Goal: Task Accomplishment & Management: Complete application form

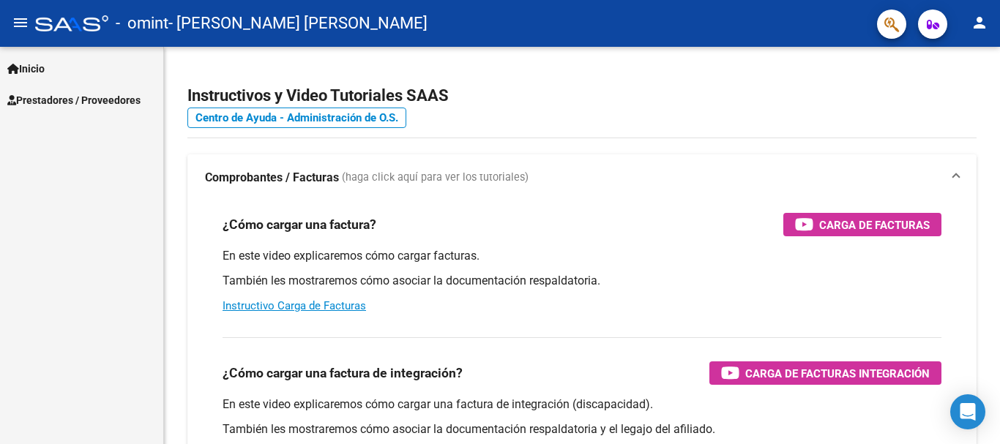
click at [67, 97] on span "Prestadores / Proveedores" at bounding box center [73, 100] width 133 height 16
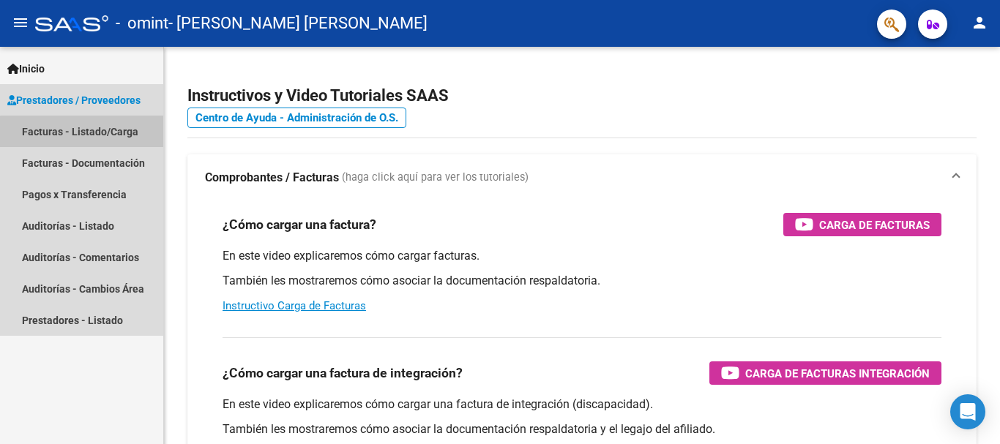
click at [125, 135] on link "Facturas - Listado/Carga" at bounding box center [81, 131] width 163 height 31
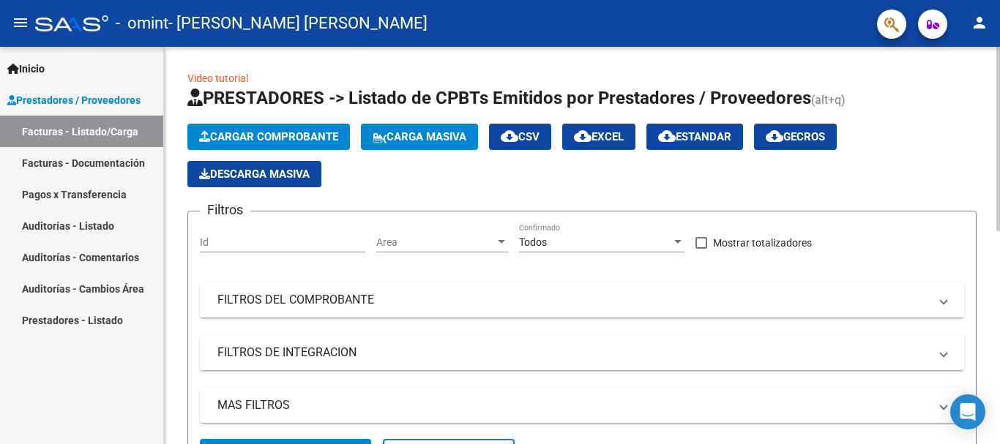
click at [258, 138] on span "Cargar Comprobante" at bounding box center [268, 136] width 139 height 13
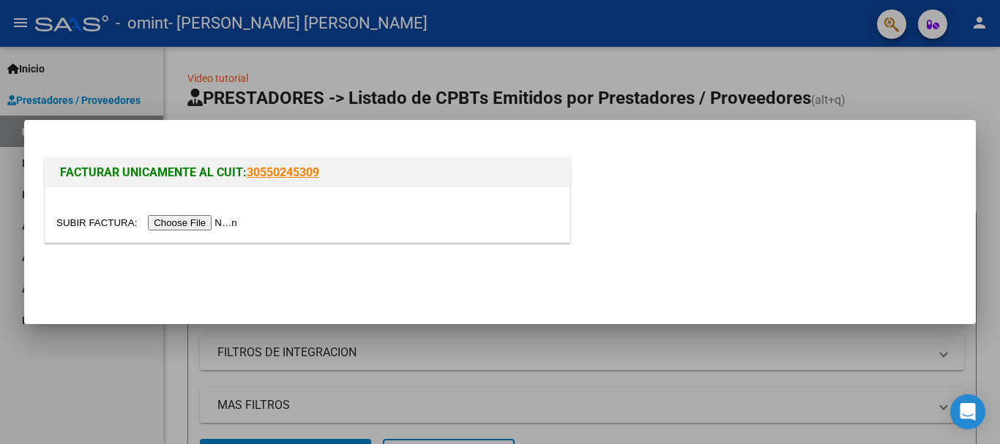
click at [200, 221] on input "file" at bounding box center [148, 222] width 185 height 15
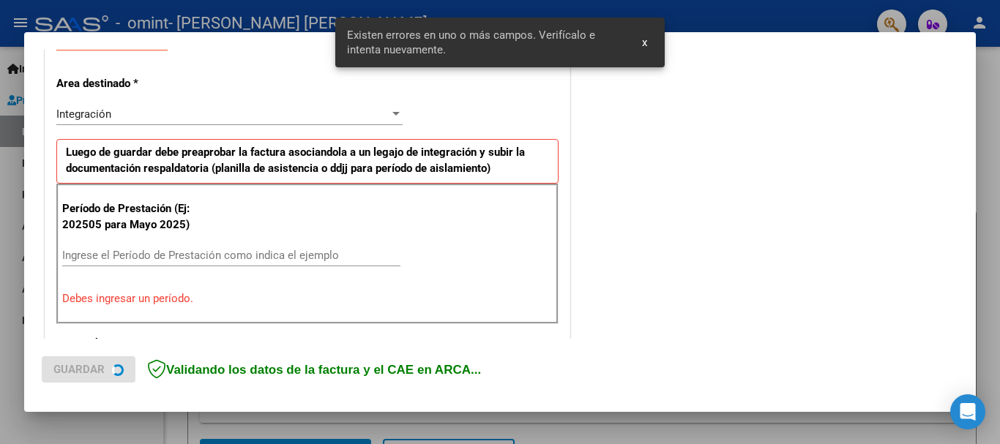
scroll to position [365, 0]
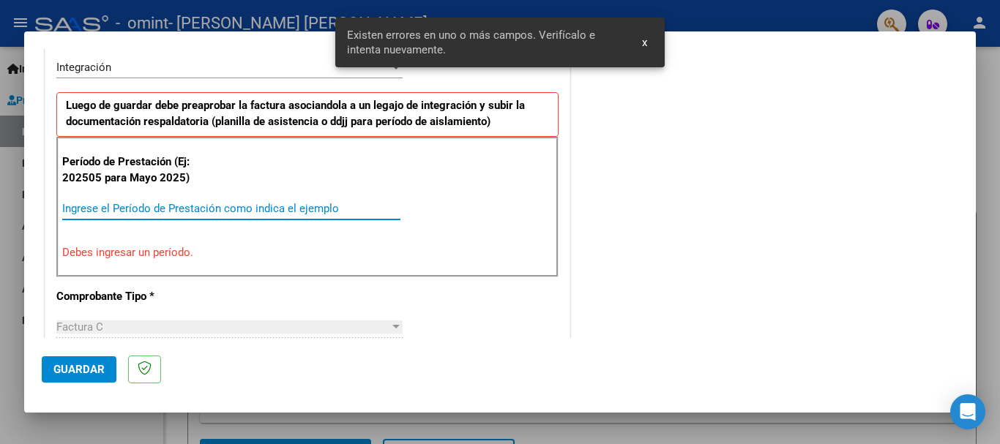
click at [151, 206] on input "Ingrese el Período de Prestación como indica el ejemplo" at bounding box center [231, 208] width 338 height 13
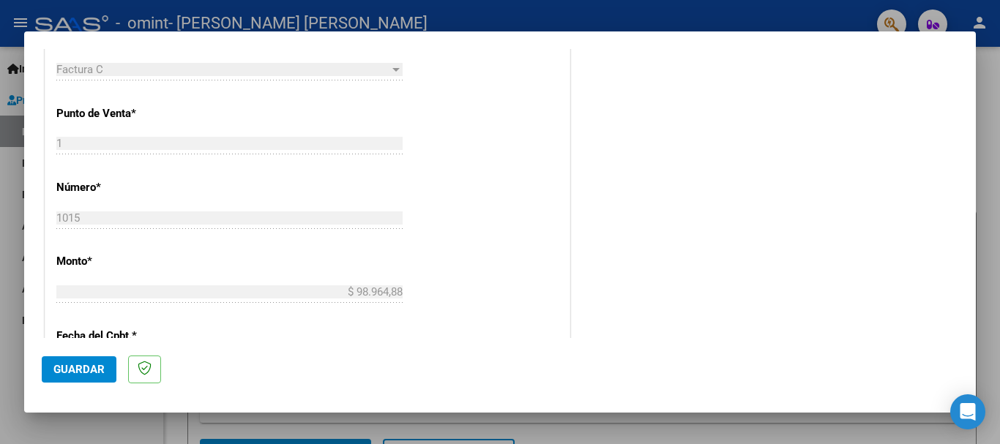
scroll to position [585, 0]
type input "202509"
click at [85, 363] on span "Guardar" at bounding box center [78, 369] width 51 height 13
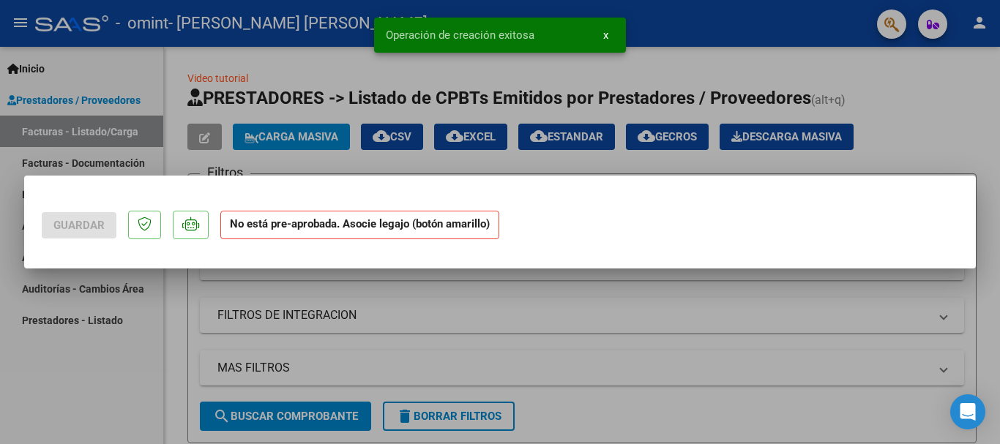
scroll to position [0, 0]
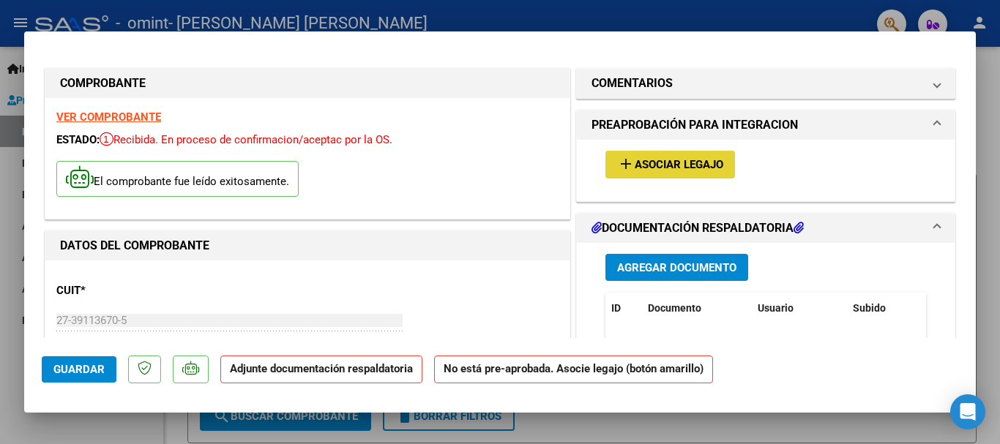
click at [651, 165] on span "Asociar Legajo" at bounding box center [678, 165] width 89 height 13
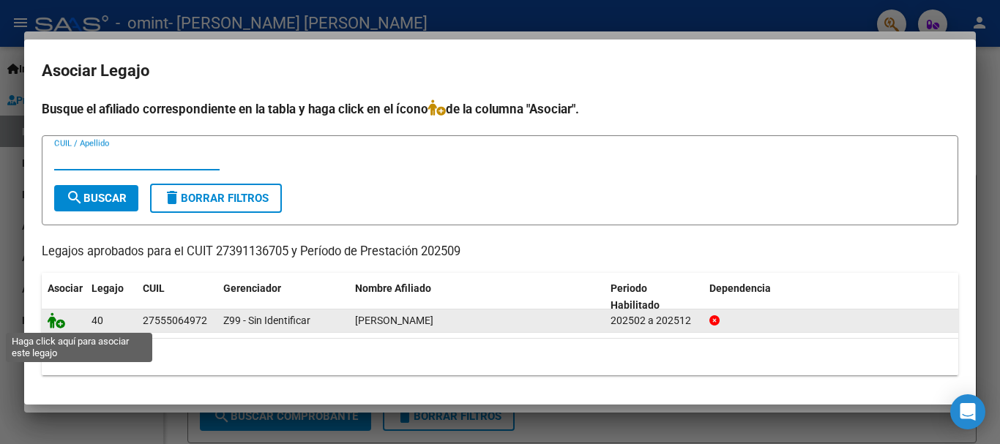
click at [55, 324] on icon at bounding box center [57, 320] width 18 height 16
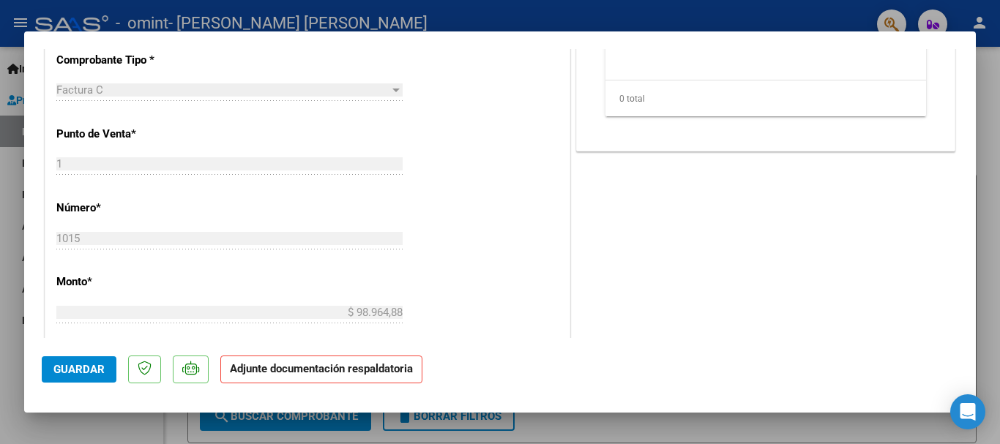
scroll to position [220, 0]
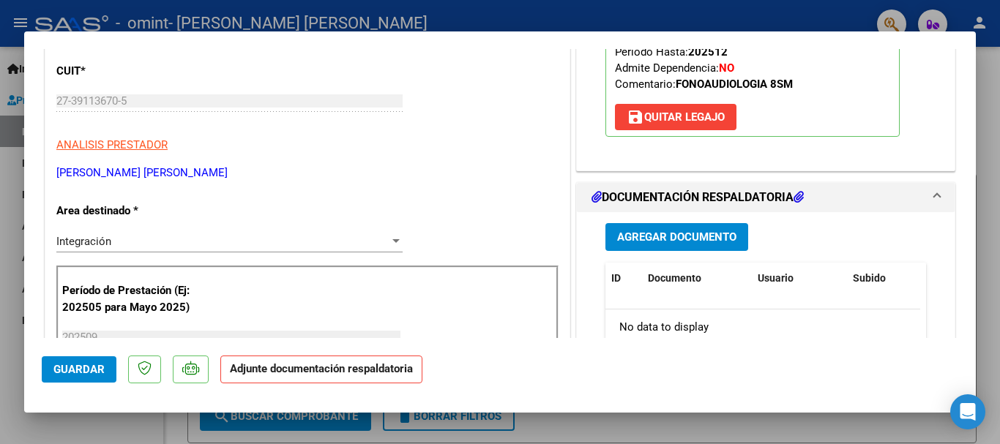
click at [670, 241] on span "Agregar Documento" at bounding box center [676, 237] width 119 height 13
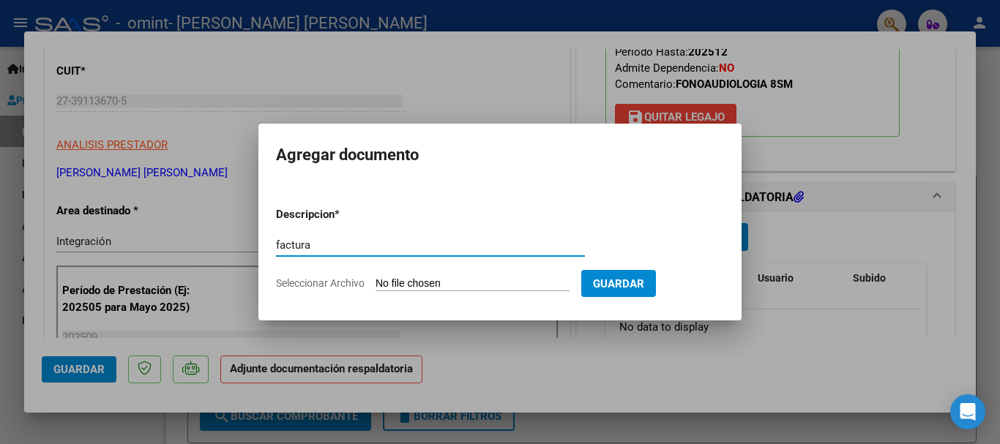
type input "factura"
click at [417, 285] on input "Seleccionar Archivo" at bounding box center [472, 284] width 194 height 14
type input "C:\fakepath\27391136705_011_00001_00001015.pdf"
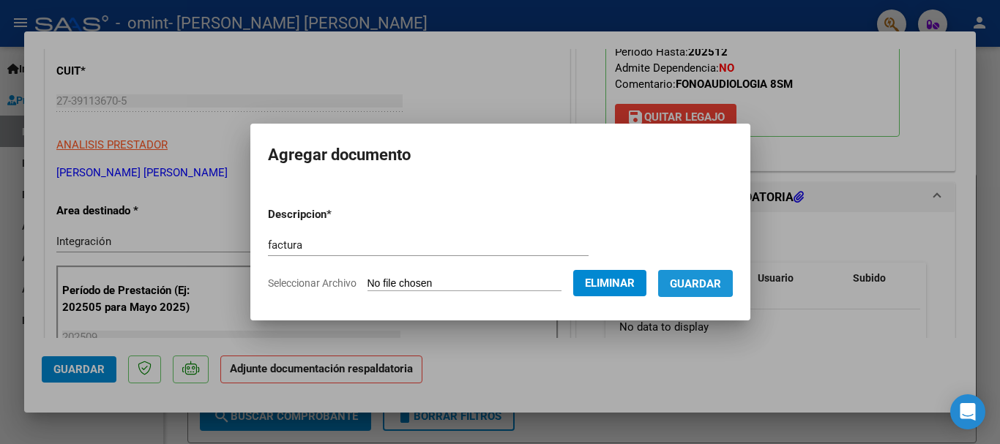
click at [689, 282] on span "Guardar" at bounding box center [695, 283] width 51 height 13
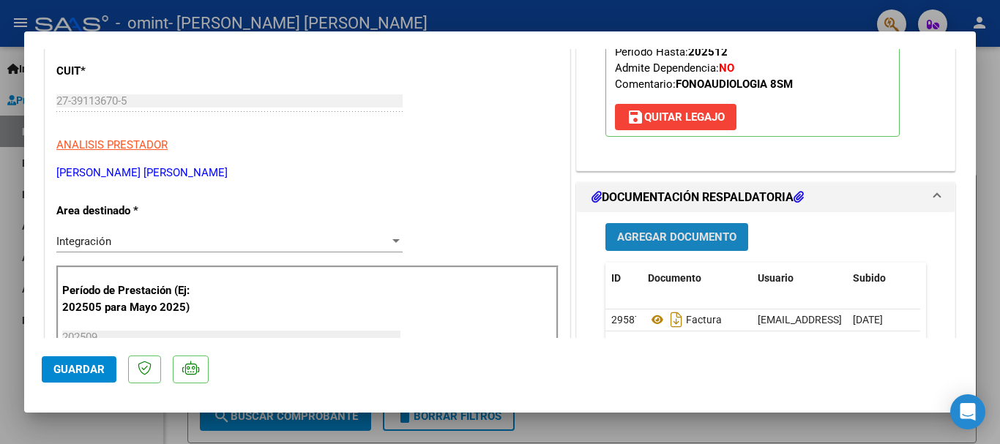
click at [697, 228] on button "Agregar Documento" at bounding box center [676, 236] width 143 height 27
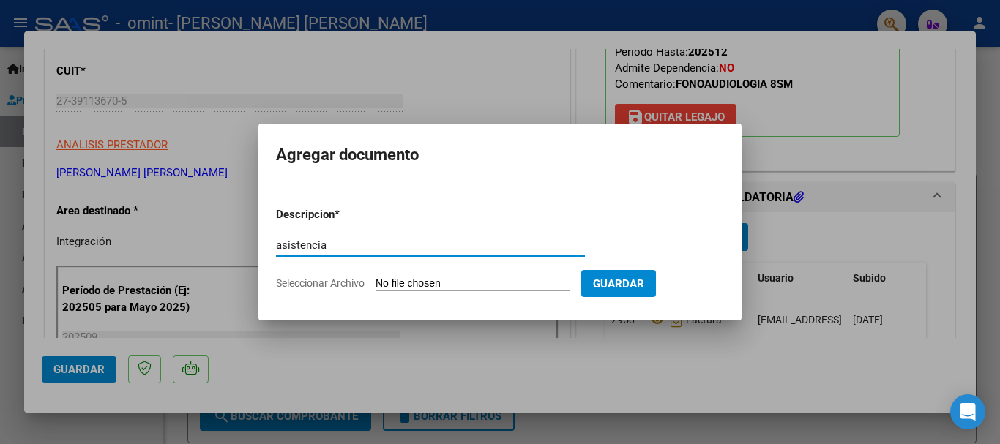
type input "asistencia"
click at [480, 285] on input "Seleccionar Archivo" at bounding box center [472, 284] width 194 height 14
type input "C:\fakepath\Cata sep.pdf"
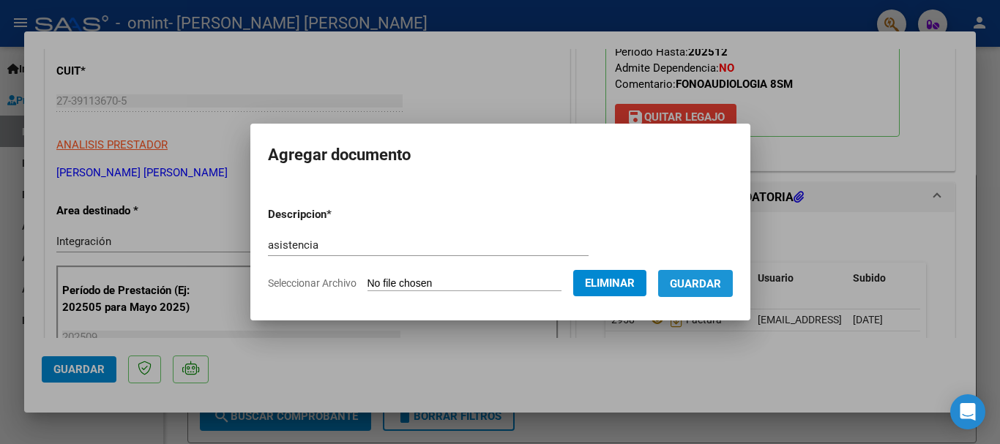
click at [719, 291] on button "Guardar" at bounding box center [695, 283] width 75 height 27
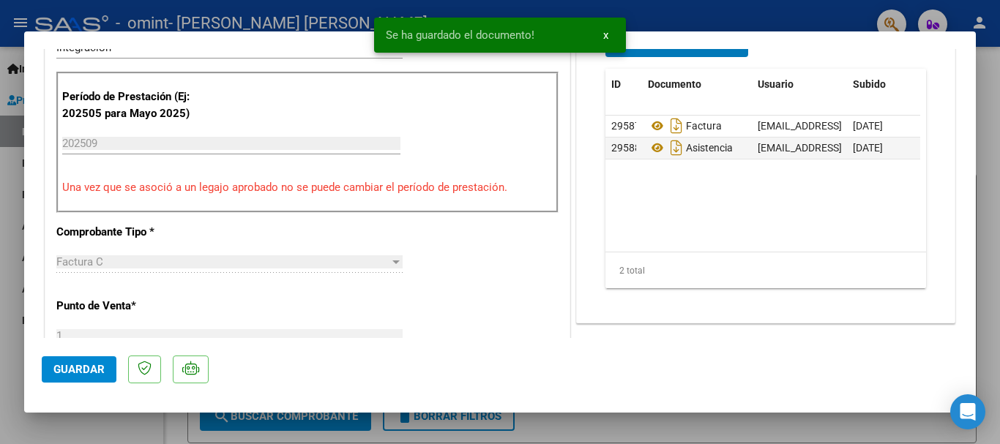
scroll to position [439, 0]
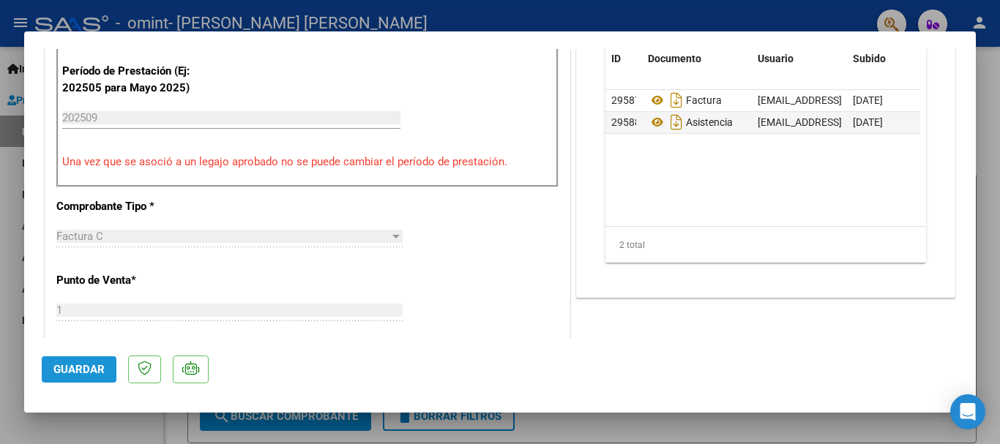
click at [61, 360] on button "Guardar" at bounding box center [79, 369] width 75 height 26
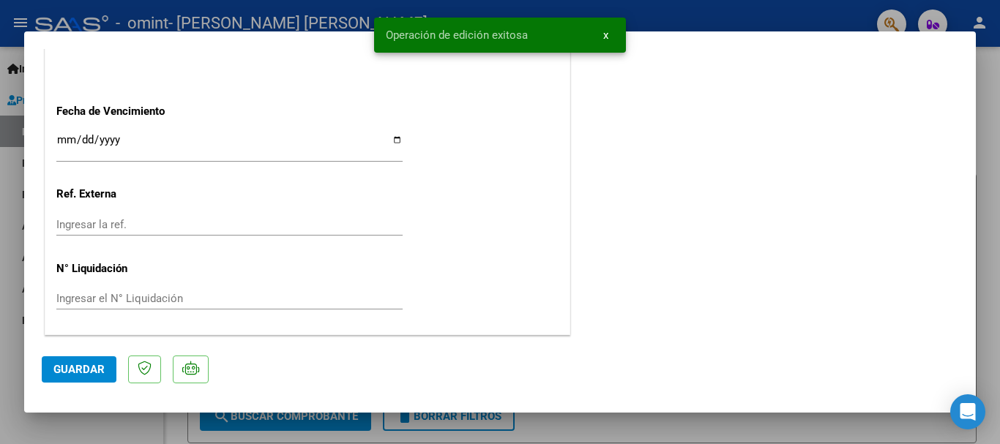
scroll to position [728, 0]
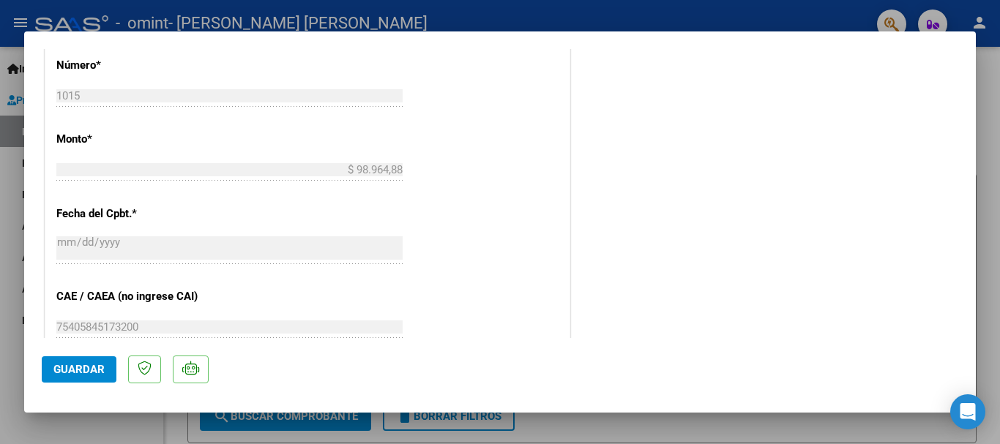
click at [12, 291] on div at bounding box center [500, 222] width 1000 height 444
type input "$ 0,00"
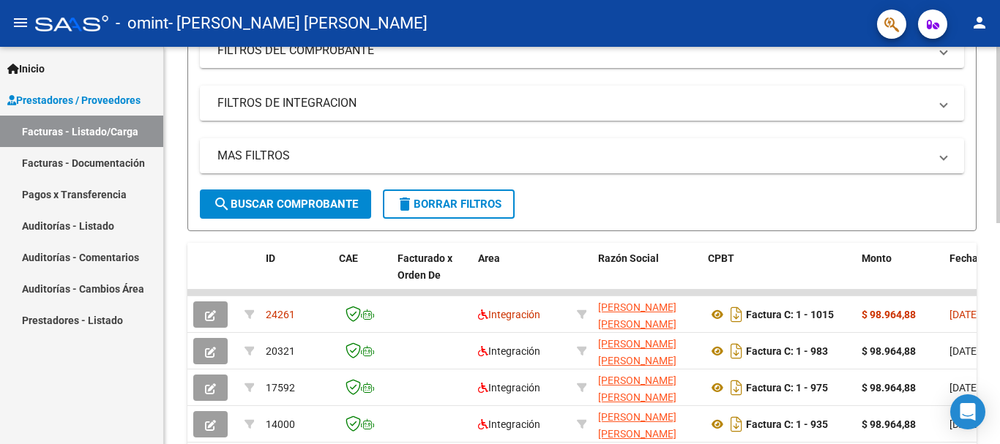
scroll to position [366, 0]
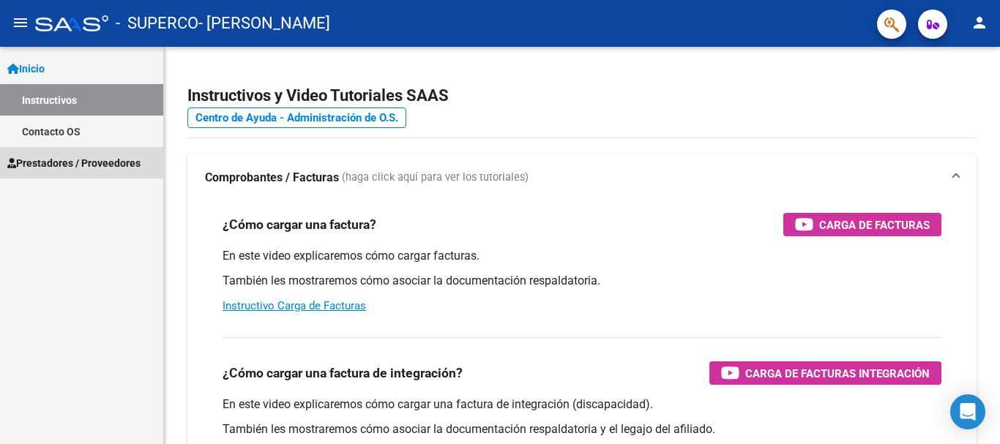
click at [56, 158] on span "Prestadores / Proveedores" at bounding box center [73, 163] width 133 height 16
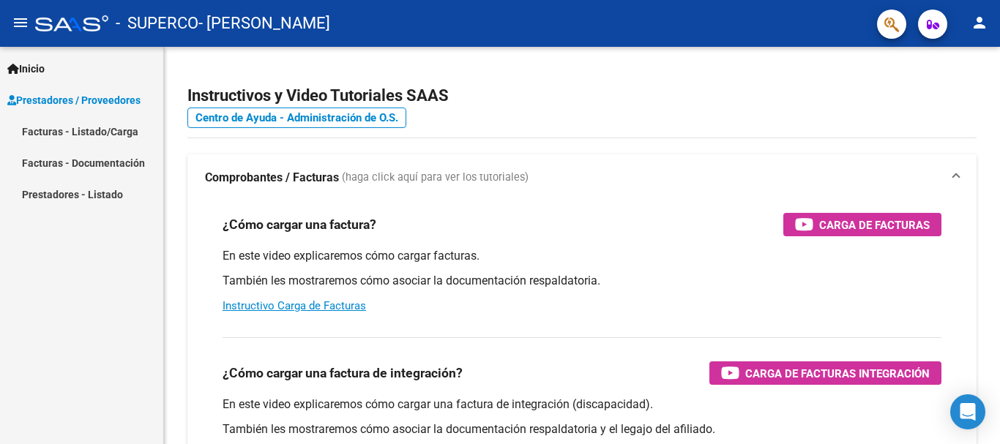
click at [86, 121] on link "Facturas - Listado/Carga" at bounding box center [81, 131] width 163 height 31
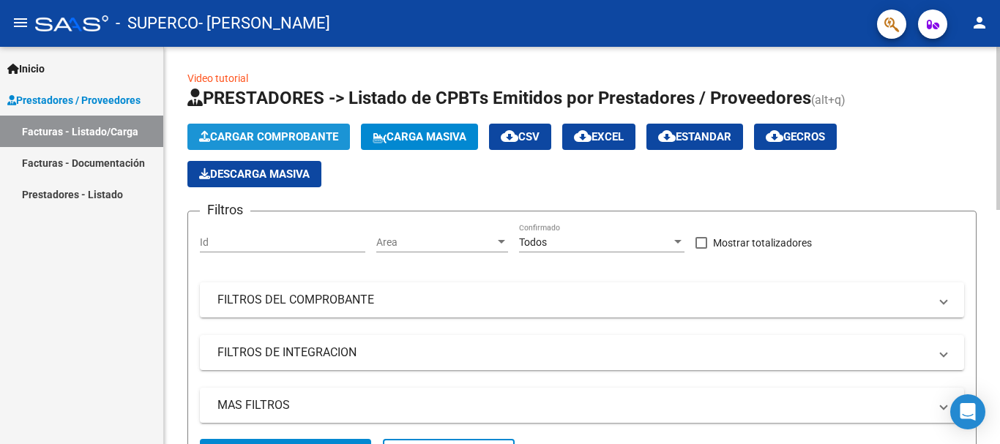
click at [293, 143] on span "Cargar Comprobante" at bounding box center [268, 136] width 139 height 13
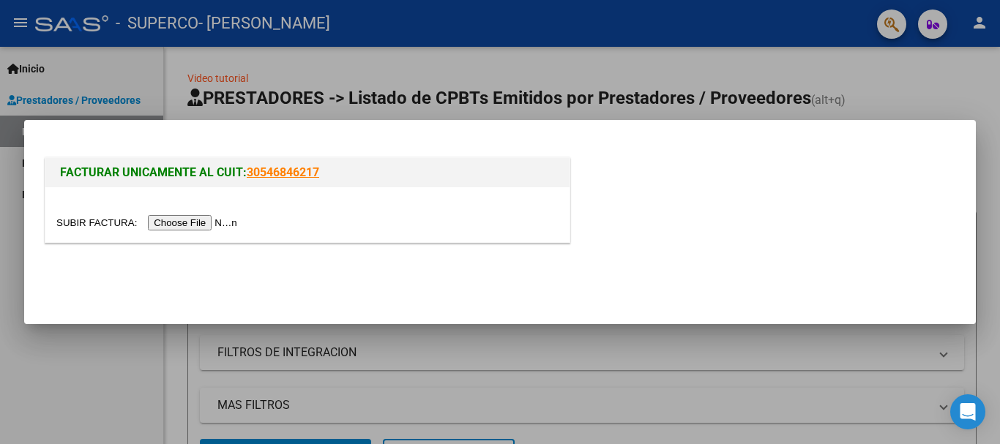
click at [223, 222] on input "file" at bounding box center [148, 222] width 185 height 15
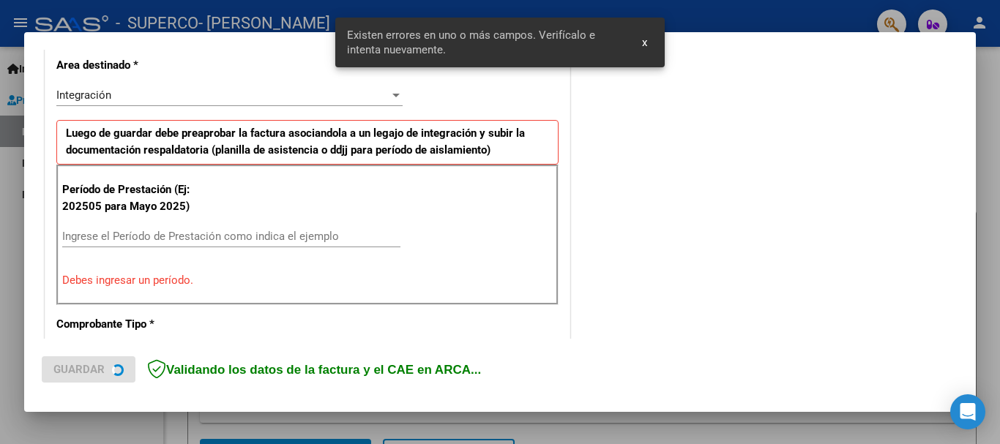
scroll to position [365, 0]
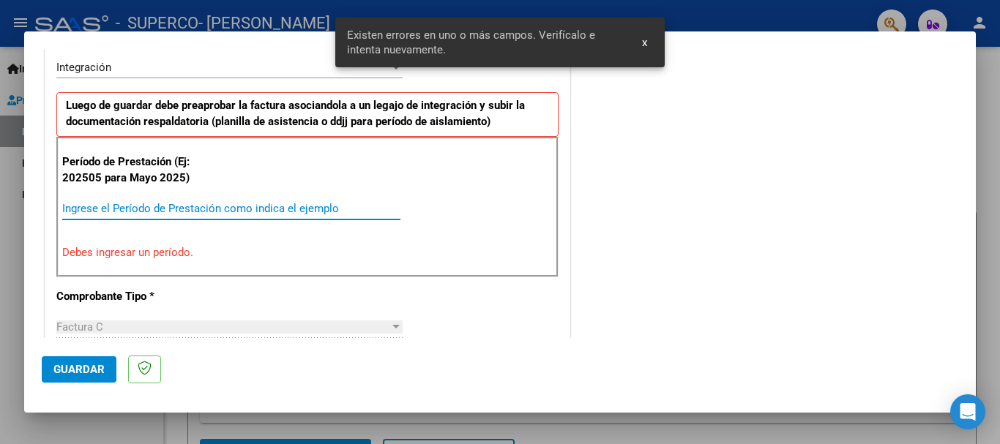
click at [125, 204] on input "Ingrese el Período de Prestación como indica el ejemplo" at bounding box center [231, 208] width 338 height 13
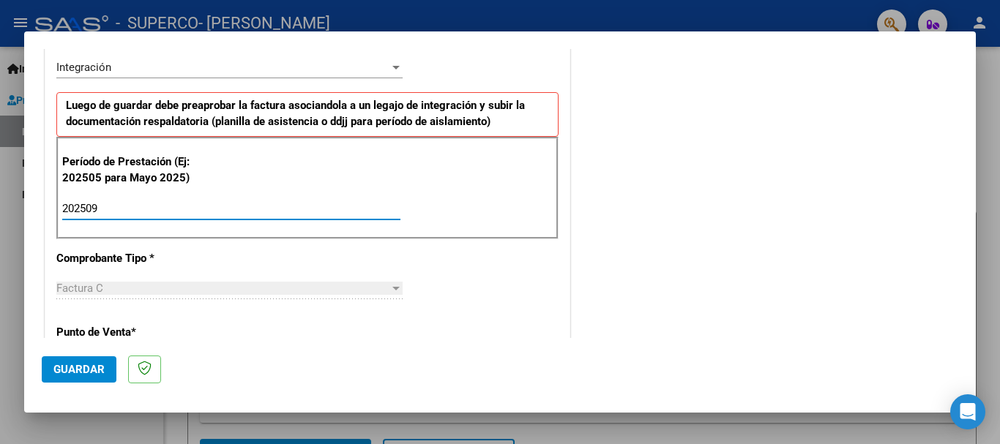
type input "202509"
click at [88, 365] on span "Guardar" at bounding box center [78, 369] width 51 height 13
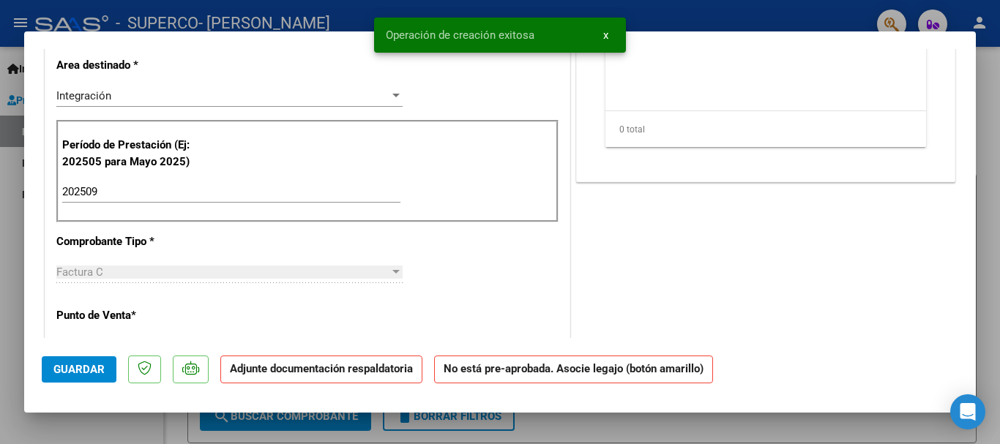
scroll to position [0, 0]
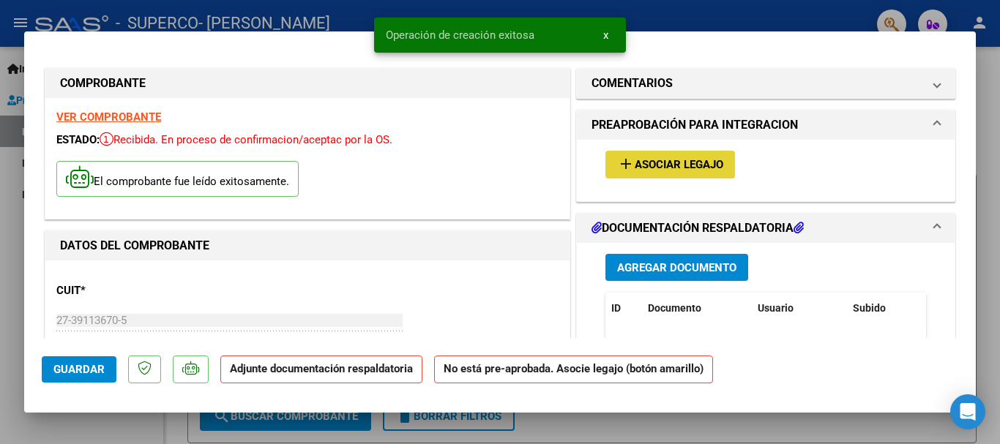
click at [670, 165] on span "Asociar Legajo" at bounding box center [678, 165] width 89 height 13
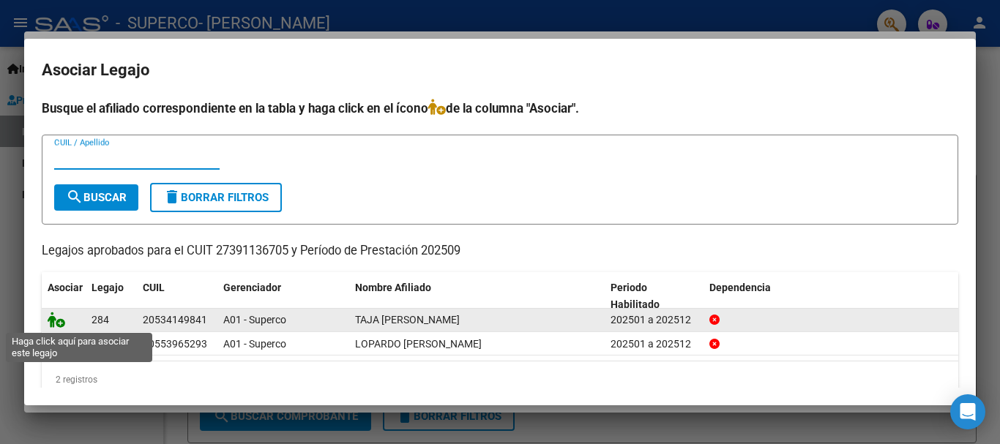
click at [58, 321] on icon at bounding box center [57, 320] width 18 height 16
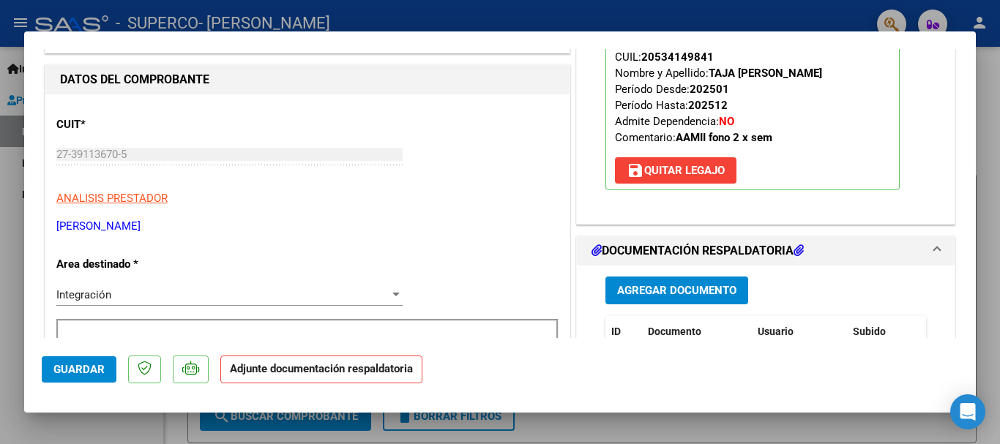
scroll to position [293, 0]
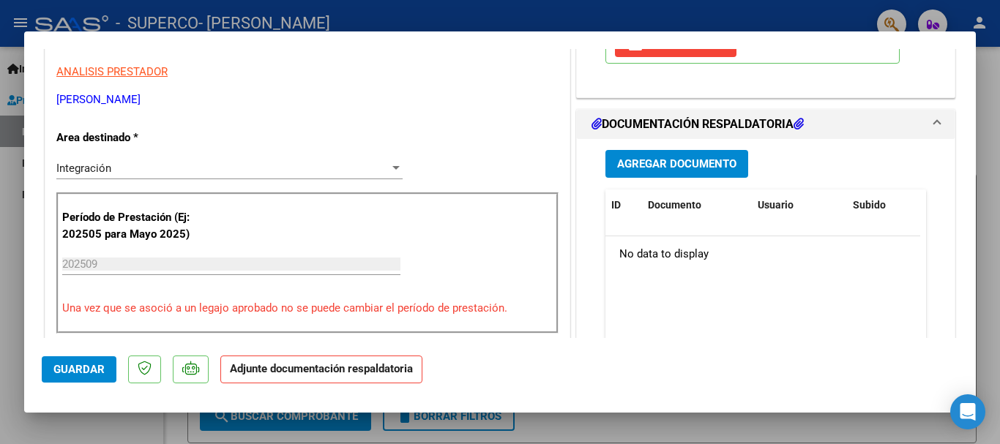
click at [657, 165] on span "Agregar Documento" at bounding box center [676, 164] width 119 height 13
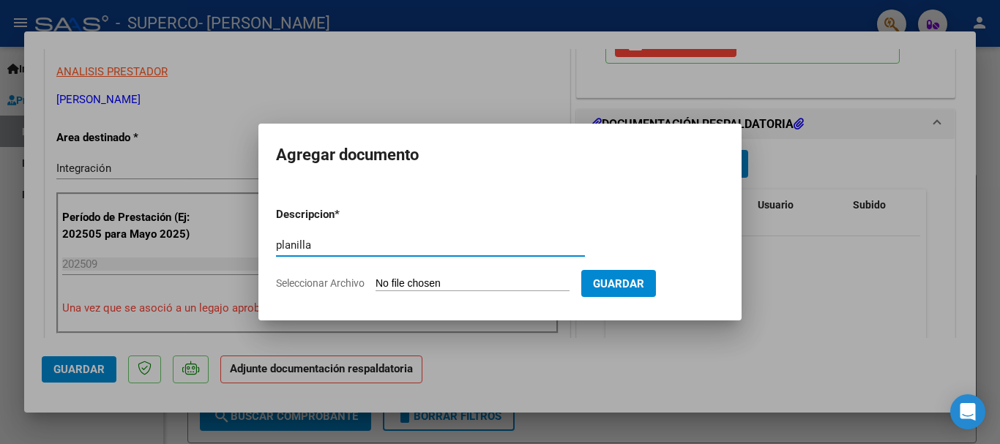
type input "planilla"
click at [432, 282] on input "Seleccionar Archivo" at bounding box center [472, 284] width 194 height 14
click at [462, 285] on input "Seleccionar Archivo" at bounding box center [472, 284] width 194 height 14
type input "C:\fakepath\planilla taja.pdf"
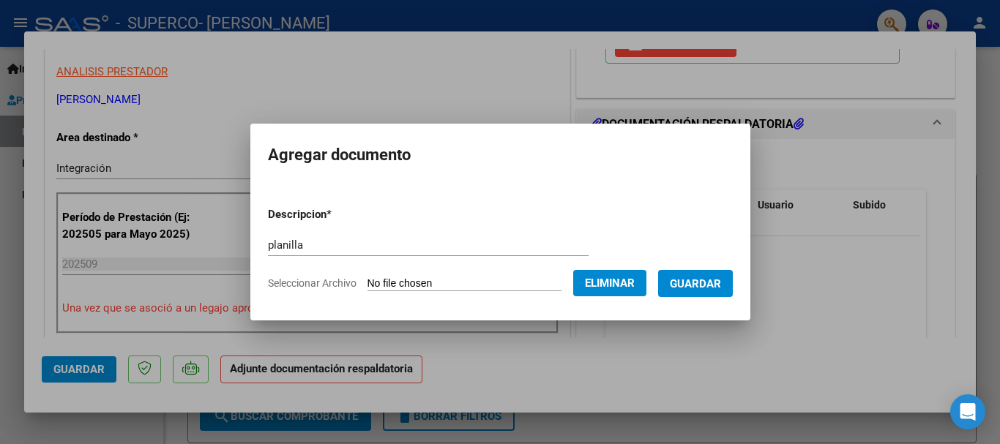
click at [711, 290] on span "Guardar" at bounding box center [695, 283] width 51 height 13
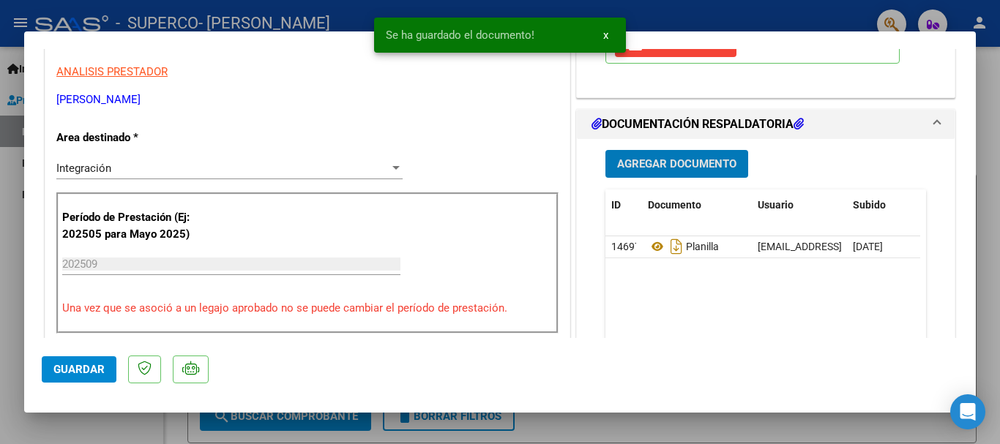
click at [664, 165] on span "Agregar Documento" at bounding box center [676, 164] width 119 height 13
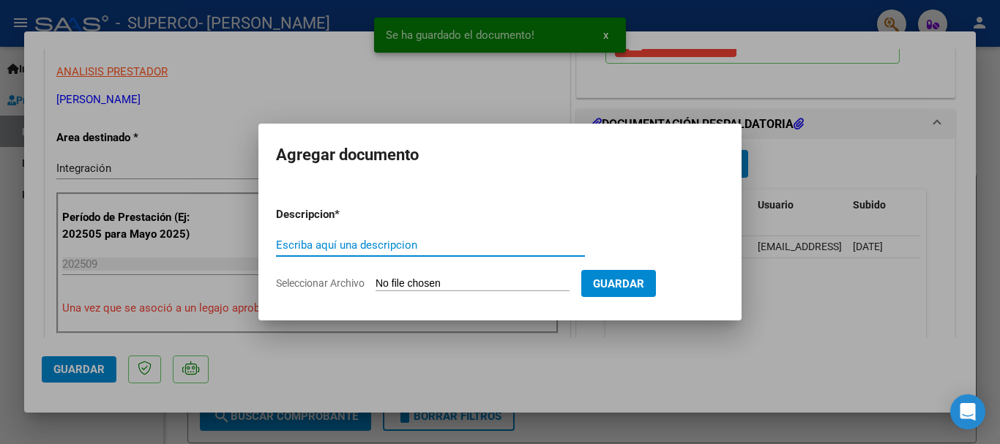
click at [322, 247] on input "Escriba aquí una descripcion" at bounding box center [430, 245] width 309 height 13
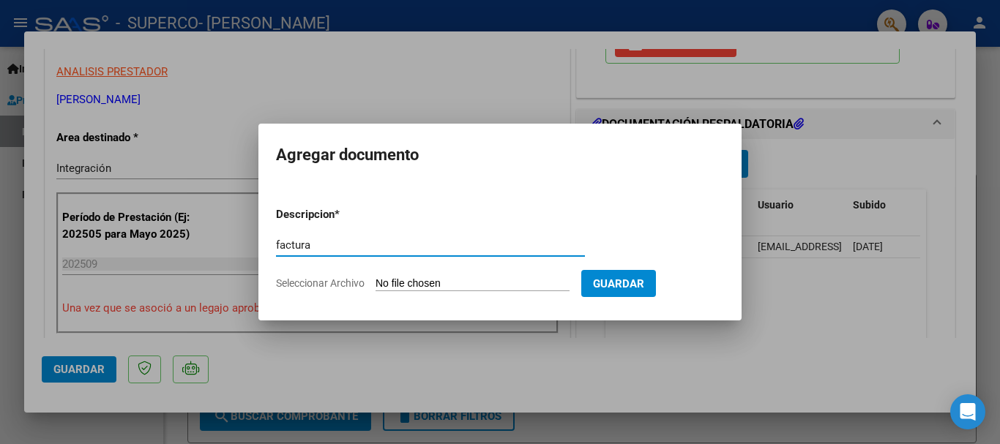
type input "factura"
click at [422, 282] on input "Seleccionar Archivo" at bounding box center [472, 284] width 194 height 14
type input "C:\fakepath\27391136705_011_00001_00001016.pdf"
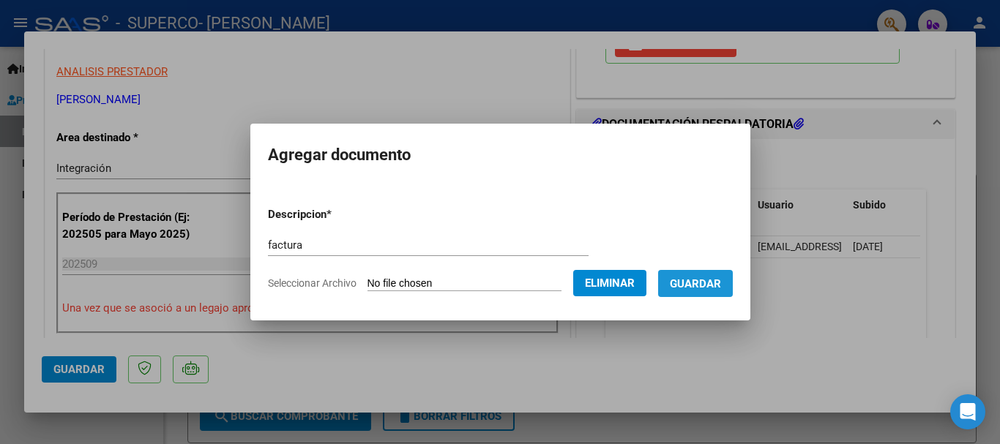
click at [708, 277] on span "Guardar" at bounding box center [695, 283] width 51 height 13
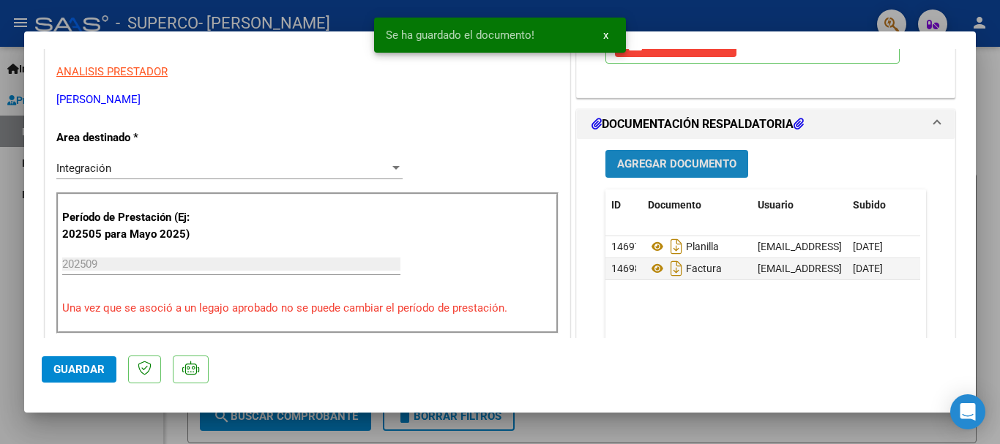
click at [696, 171] on span "Agregar Documento" at bounding box center [676, 164] width 119 height 13
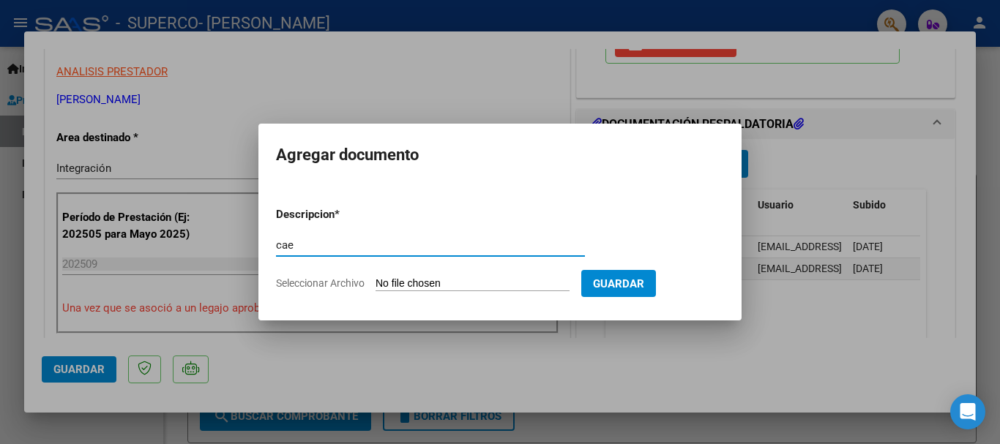
type input "cae"
click at [460, 281] on input "Seleccionar Archivo" at bounding box center [472, 284] width 194 height 14
type input "C:\fakepath\caeurie.pdf"
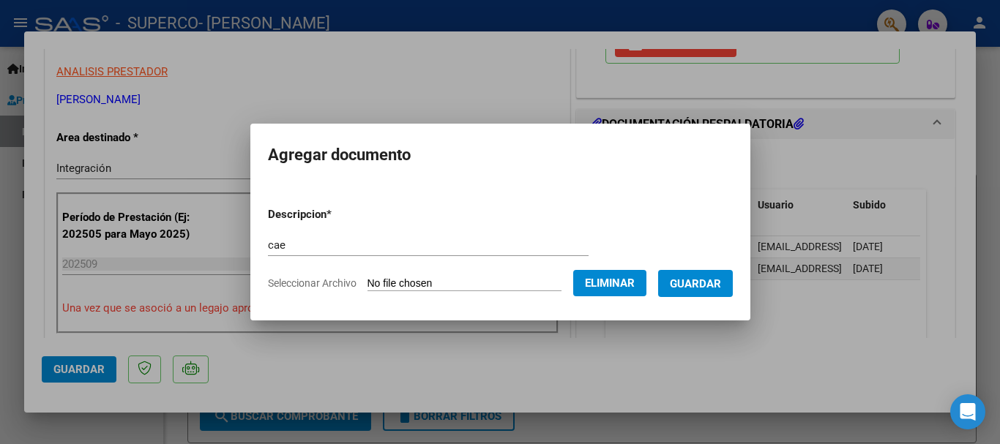
click at [702, 285] on span "Guardar" at bounding box center [695, 283] width 51 height 13
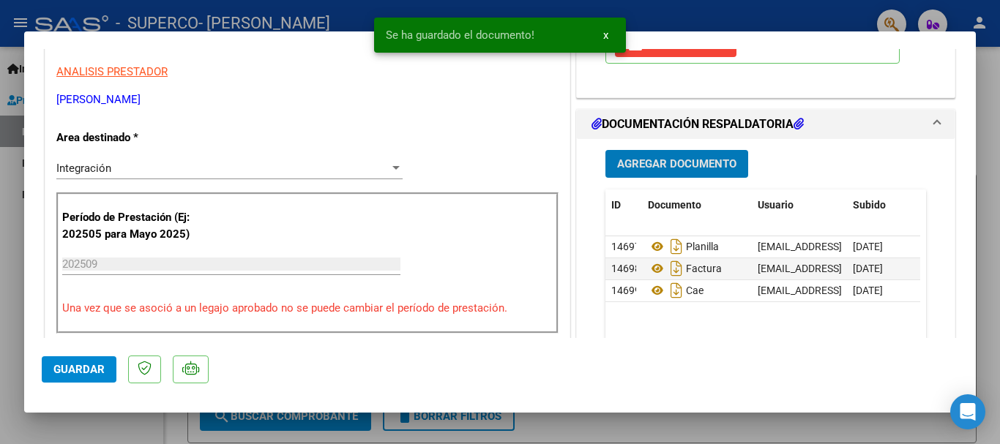
click at [91, 371] on span "Guardar" at bounding box center [78, 369] width 51 height 13
click at [6, 318] on div at bounding box center [500, 222] width 1000 height 444
type input "$ 0,00"
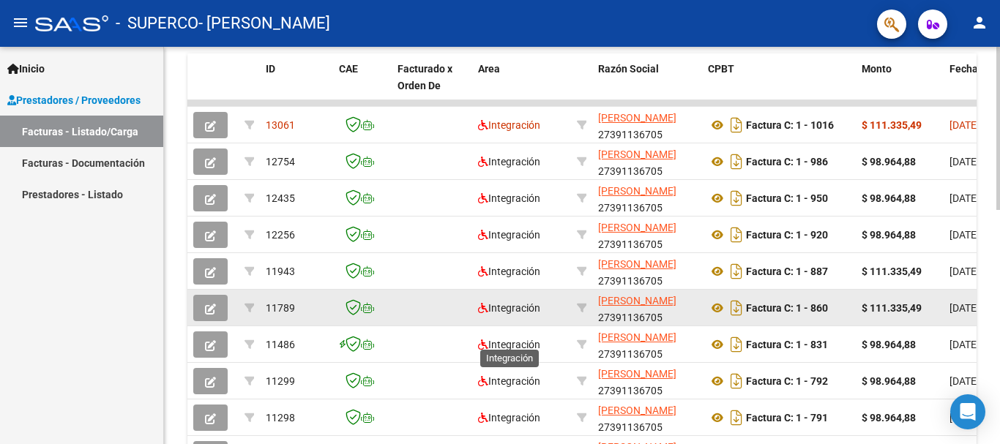
scroll to position [366, 0]
